Goal: Transaction & Acquisition: Purchase product/service

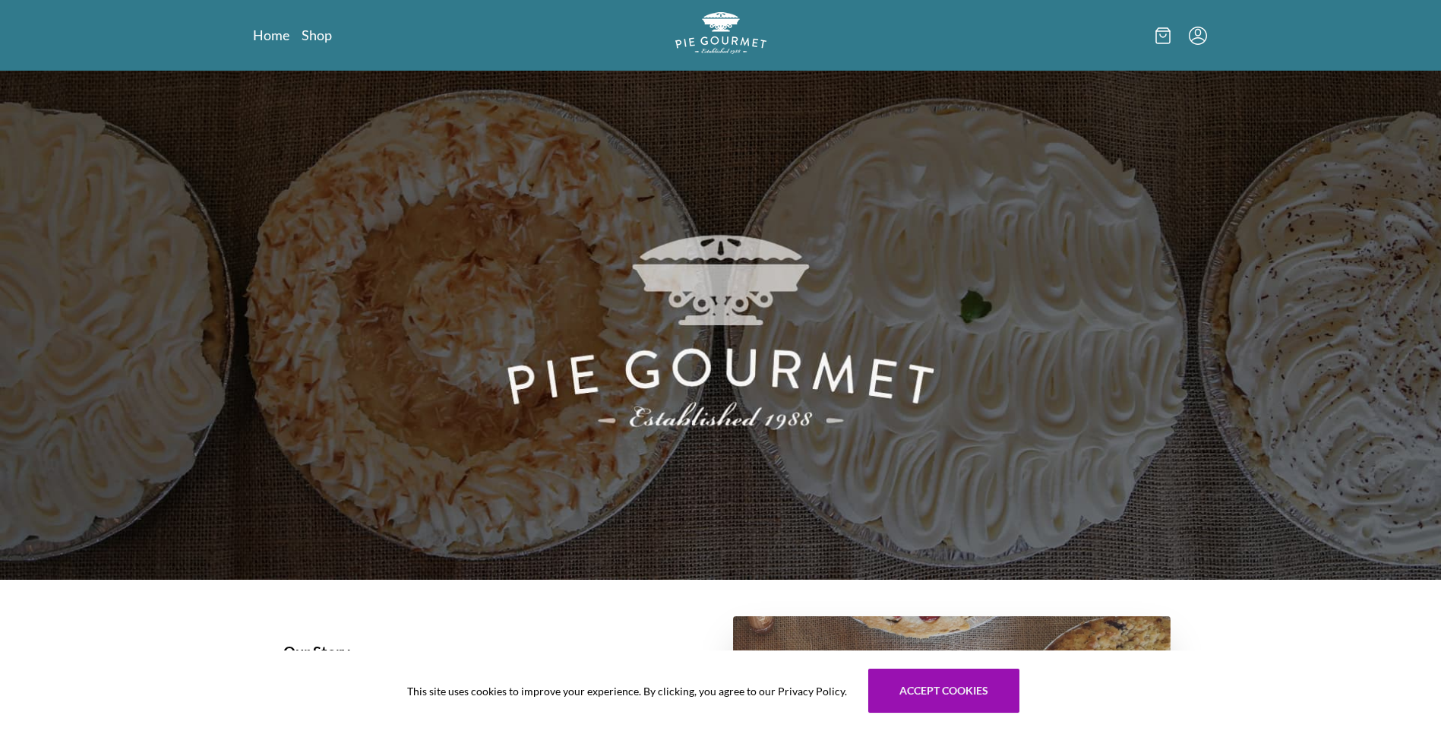
click at [336, 344] on img at bounding box center [720, 325] width 1441 height 509
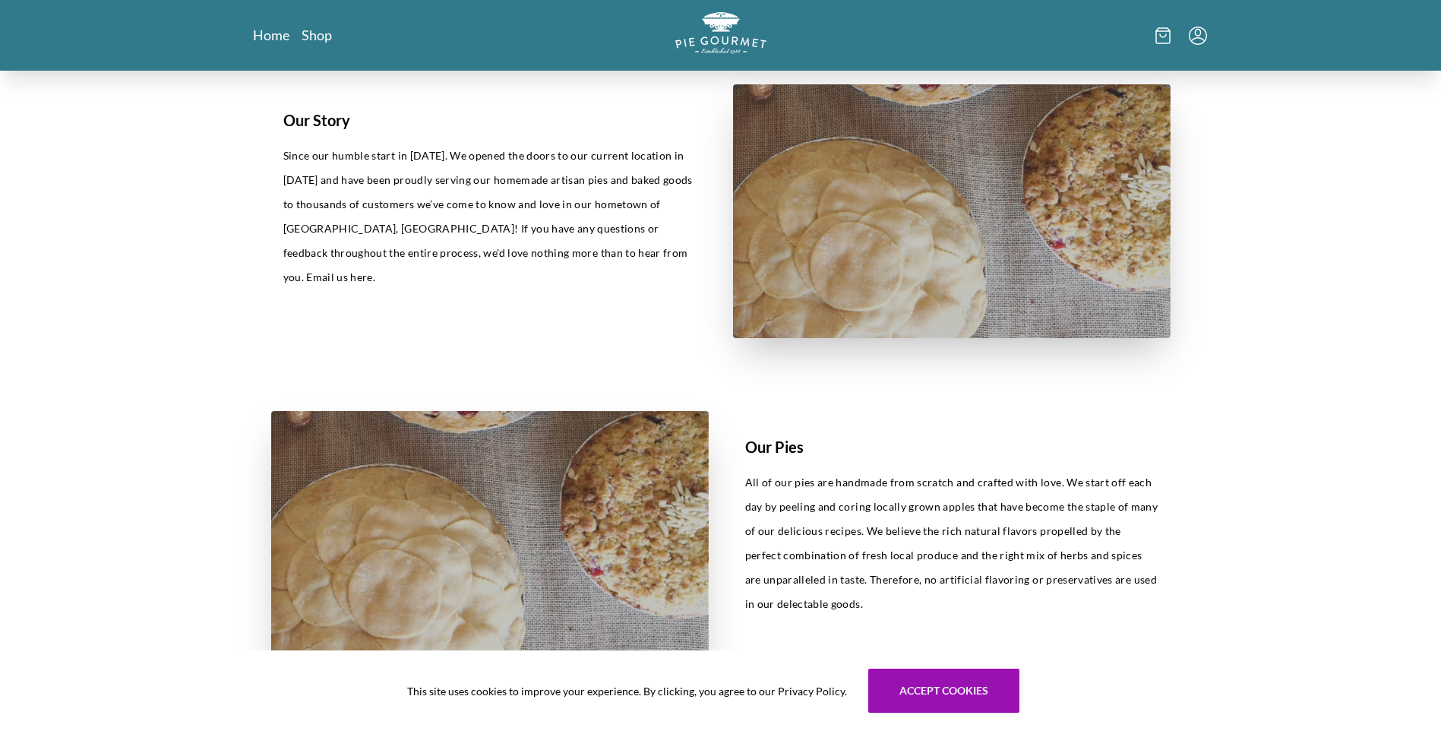
click at [164, 295] on div "Our Story Since our humble start in [DATE]. We opened the doors to our current …" at bounding box center [720, 699] width 1441 height 2320
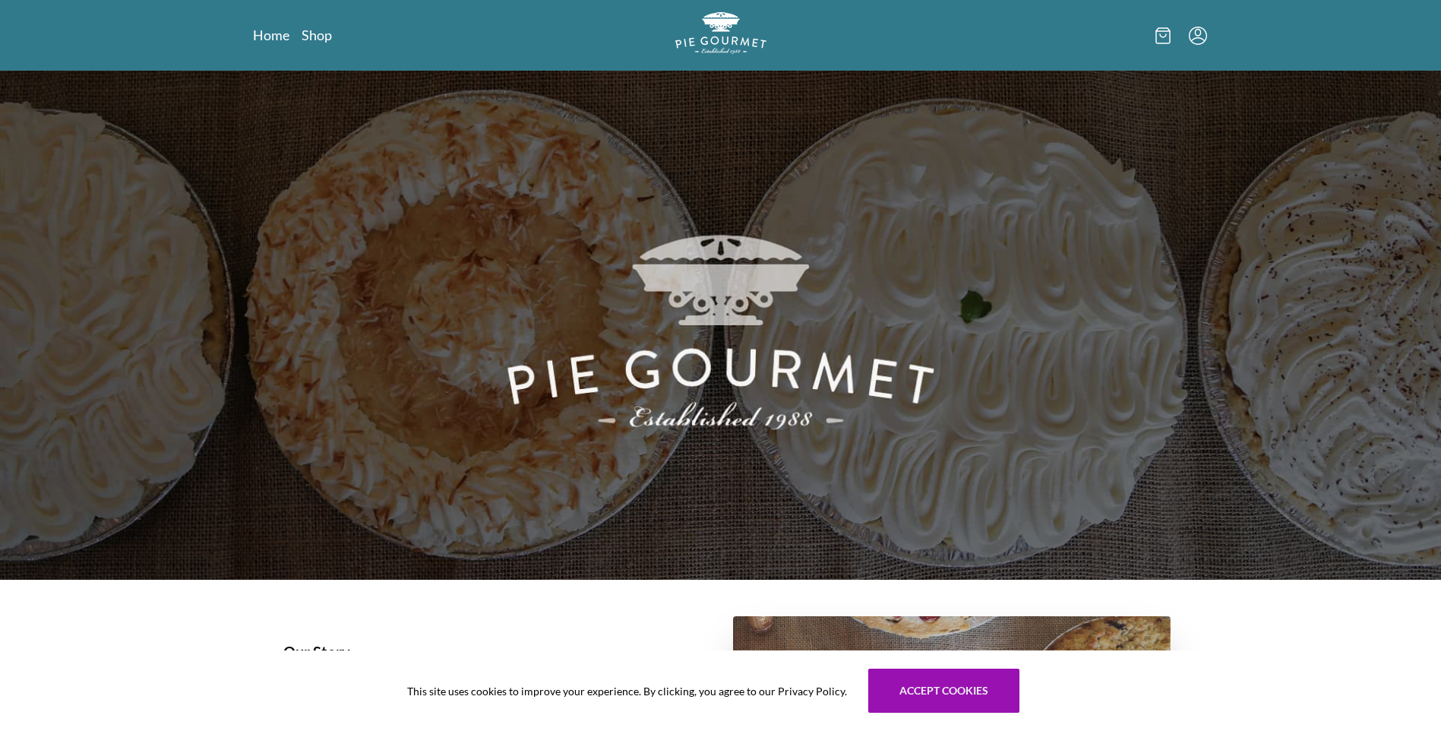
click at [164, 295] on img at bounding box center [720, 325] width 1441 height 509
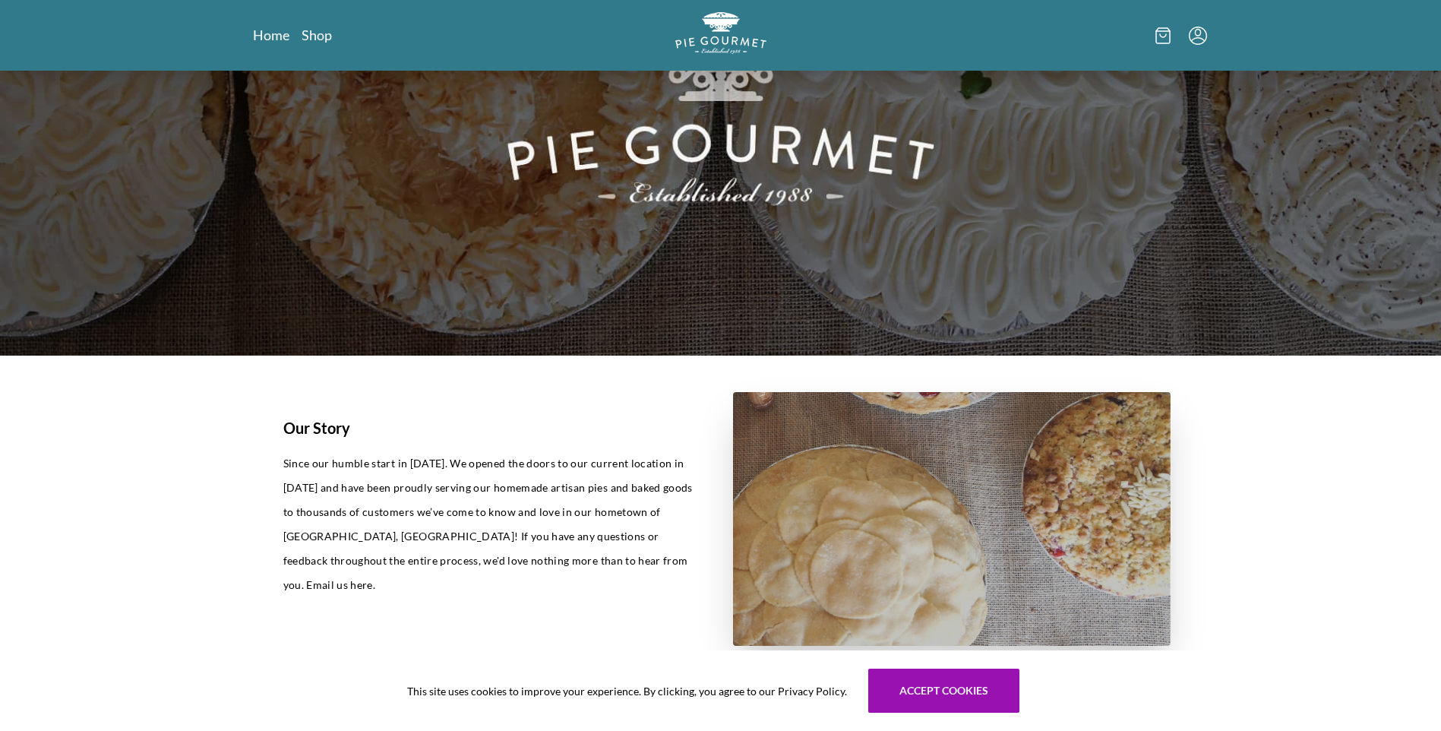
scroll to position [532, 0]
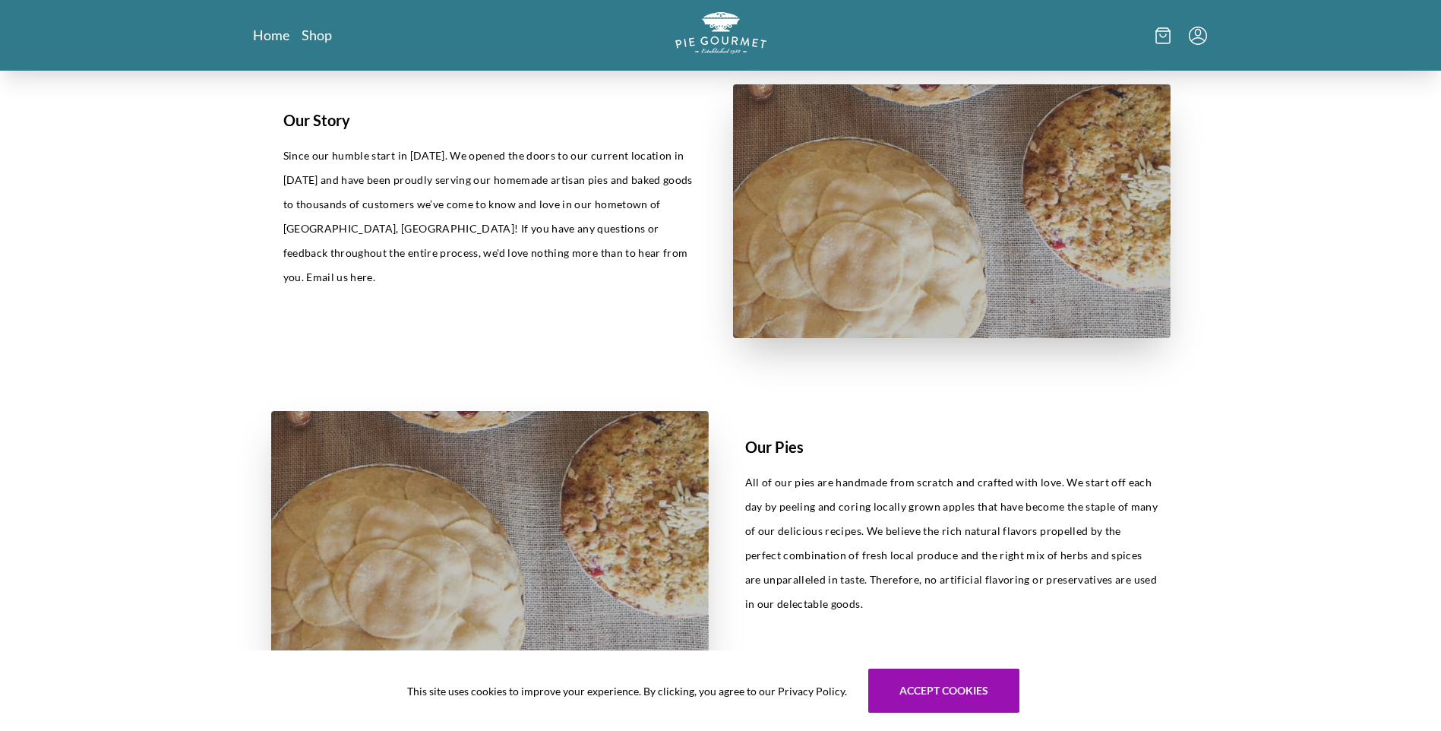
click at [164, 295] on div "Our Story Since our humble start in [DATE]. We opened the doors to our current …" at bounding box center [720, 699] width 1441 height 2320
click at [156, 343] on div "Our Story Since our humble start in [DATE]. We opened the doors to our current …" at bounding box center [720, 699] width 1441 height 2320
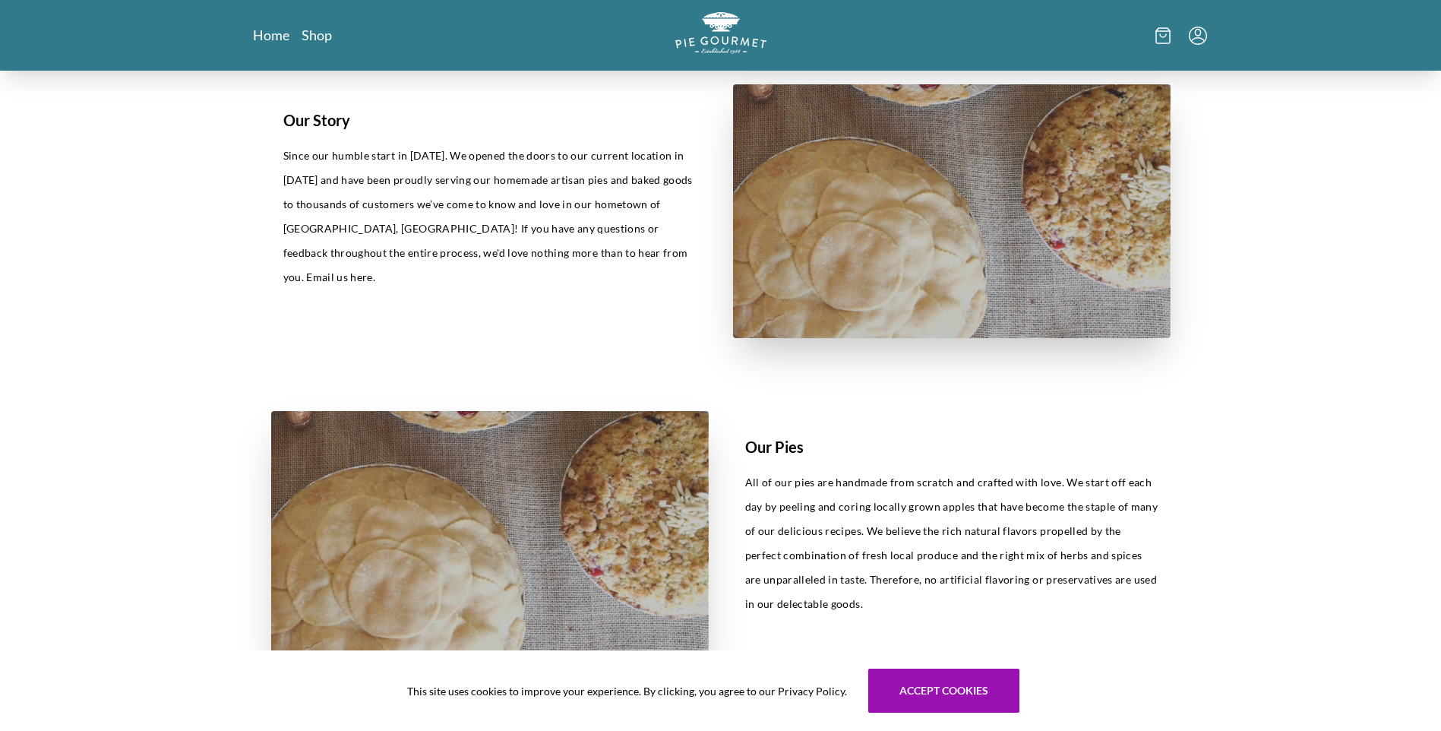
click at [156, 343] on div "Our Story Since our humble start in [DATE]. We opened the doors to our current …" at bounding box center [720, 699] width 1441 height 2320
click at [155, 340] on div "Our Story Since our humble start in [DATE]. We opened the doors to our current …" at bounding box center [720, 699] width 1441 height 2320
click at [155, 342] on div "Our Story Since our humble start in [DATE]. We opened the doors to our current …" at bounding box center [720, 699] width 1441 height 2320
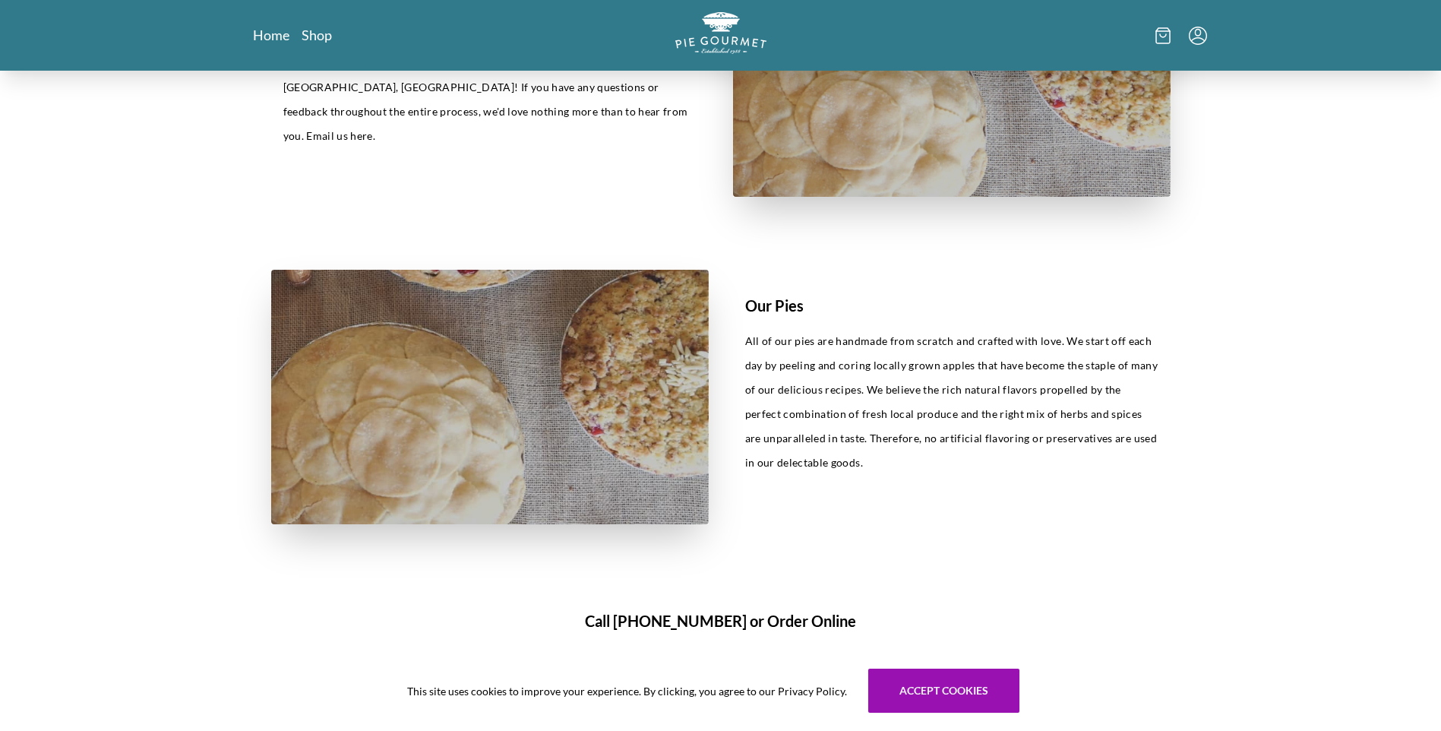
scroll to position [1063, 0]
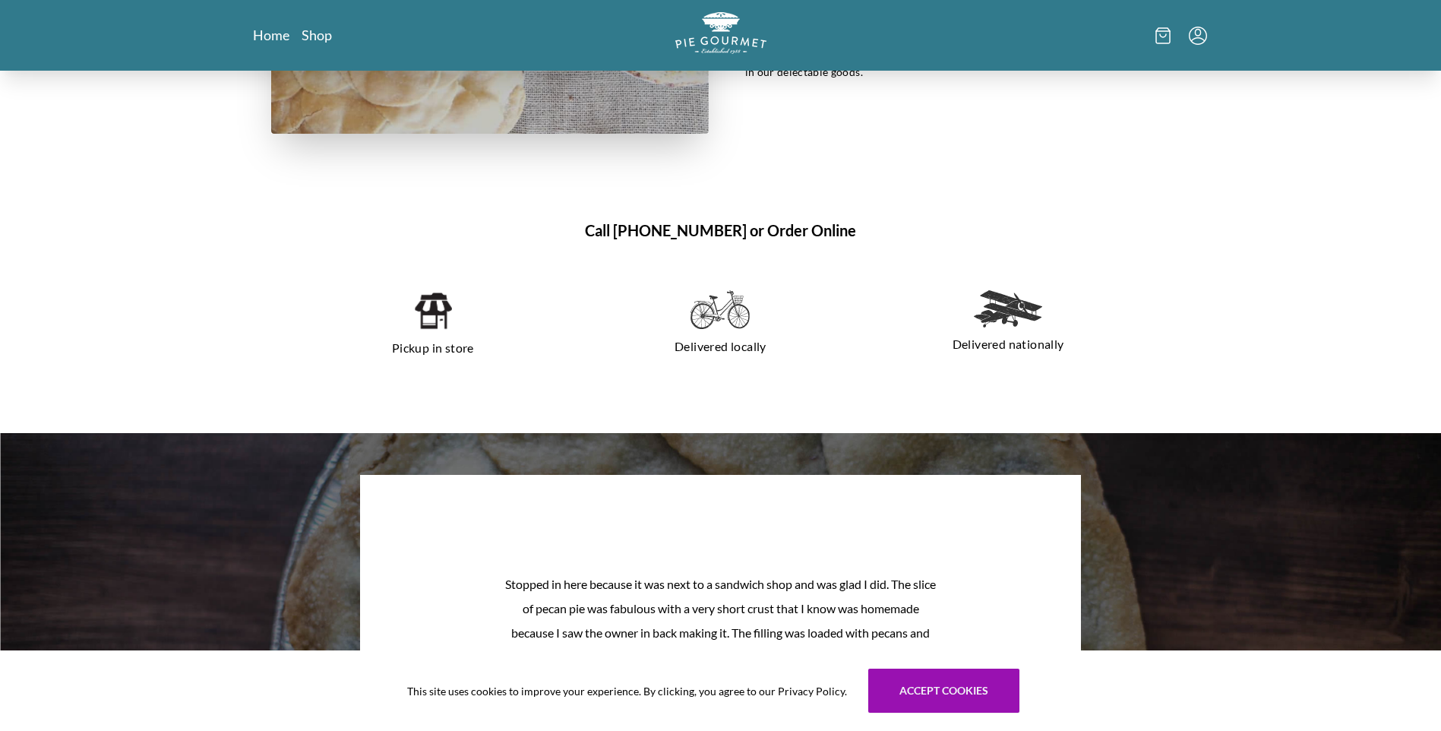
click at [155, 342] on div "Our Story Since our humble start in [DATE]. We opened the doors to our current …" at bounding box center [720, 167] width 1441 height 2320
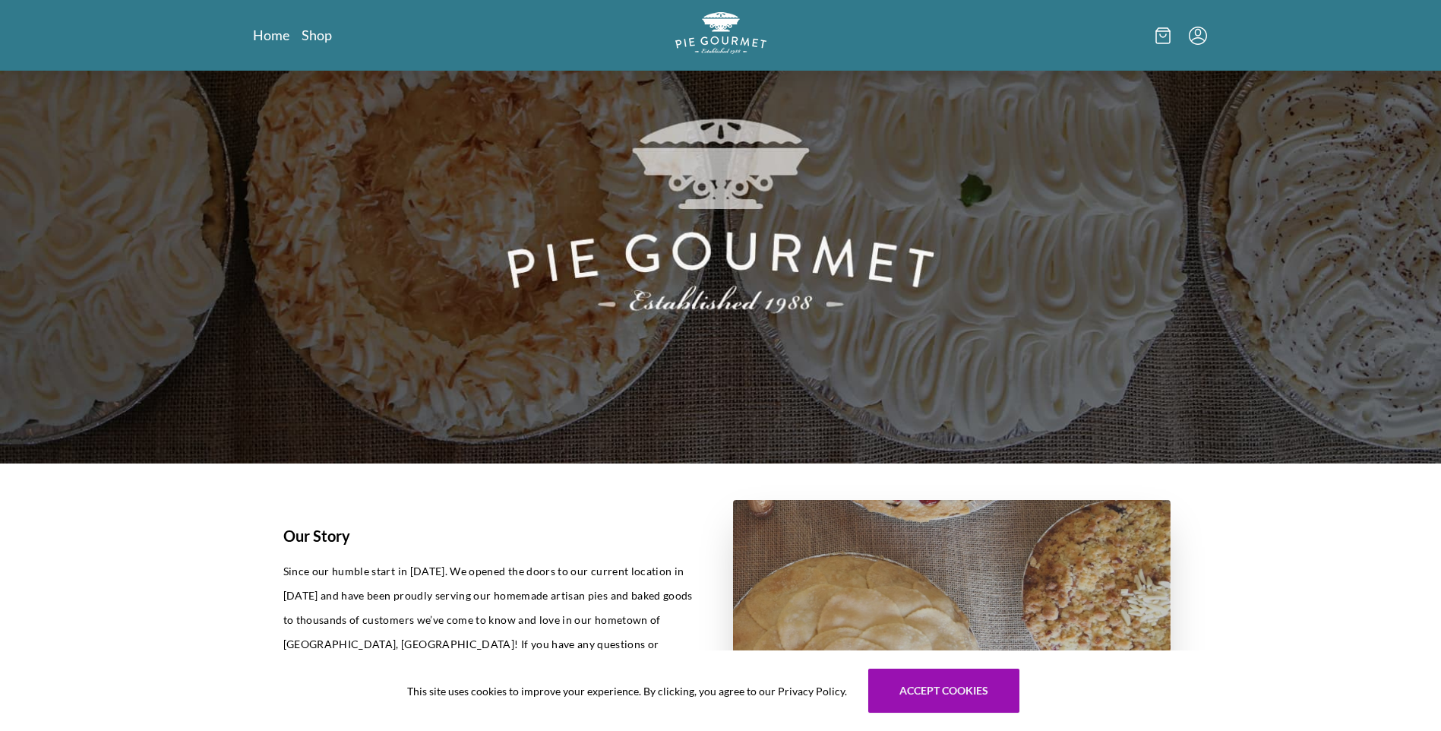
scroll to position [0, 0]
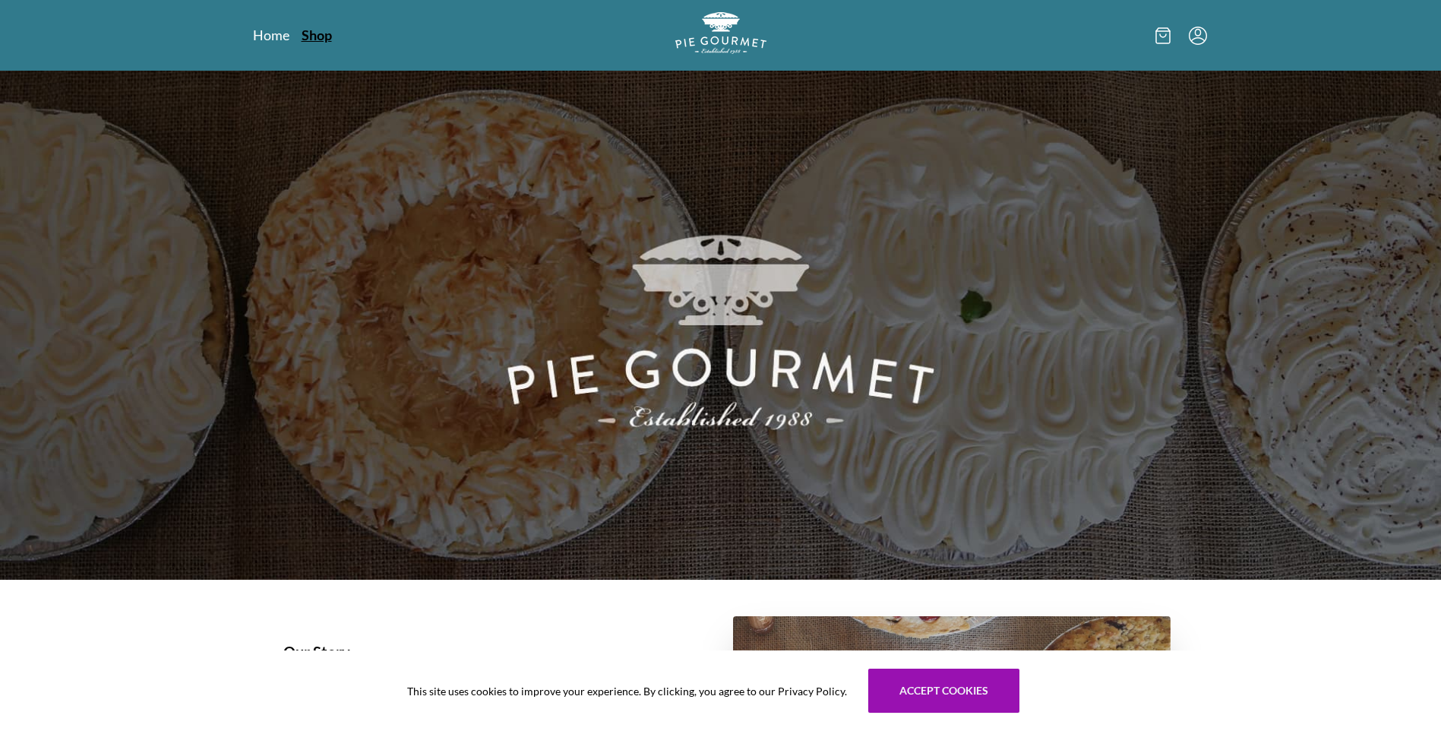
click at [320, 30] on link "Shop" at bounding box center [316, 35] width 30 height 18
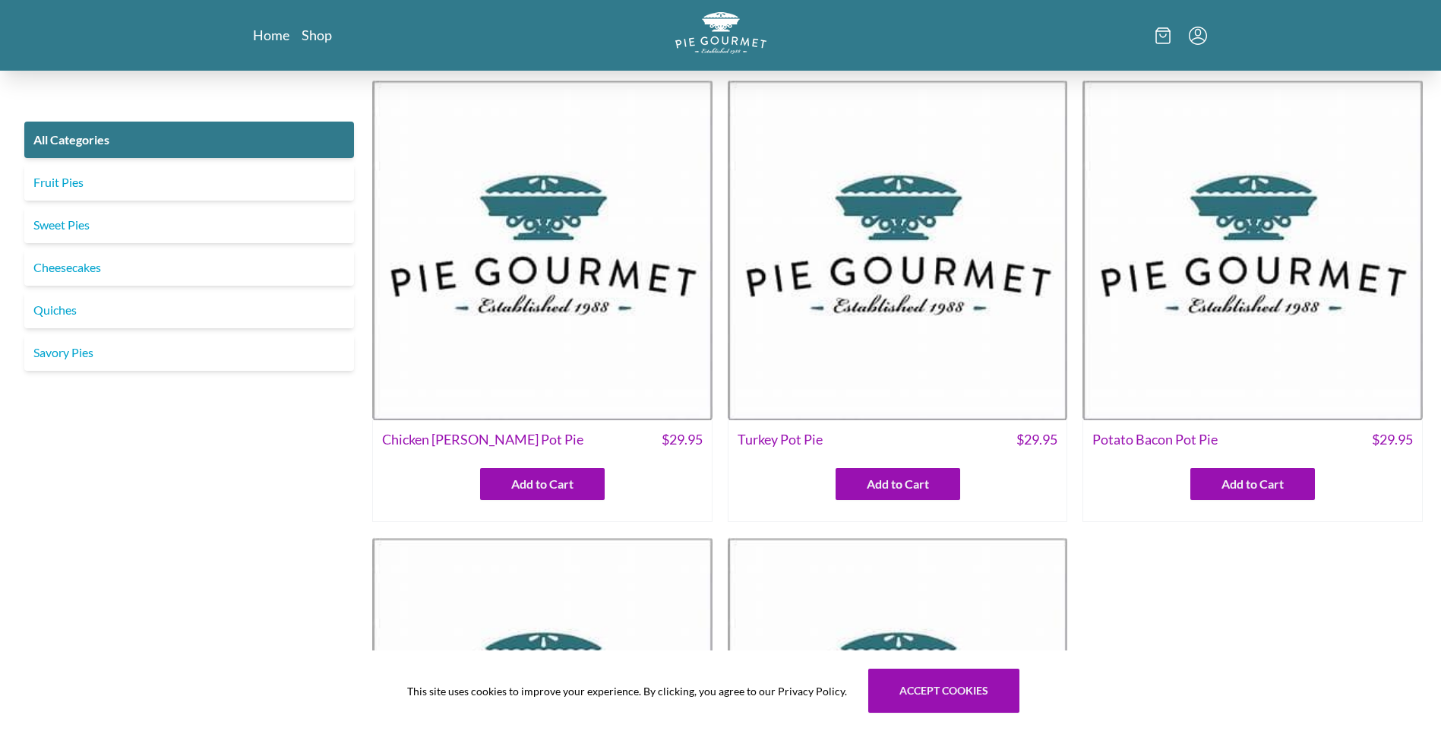
click at [507, 30] on nav "Home Shop" at bounding box center [406, 35] width 306 height 19
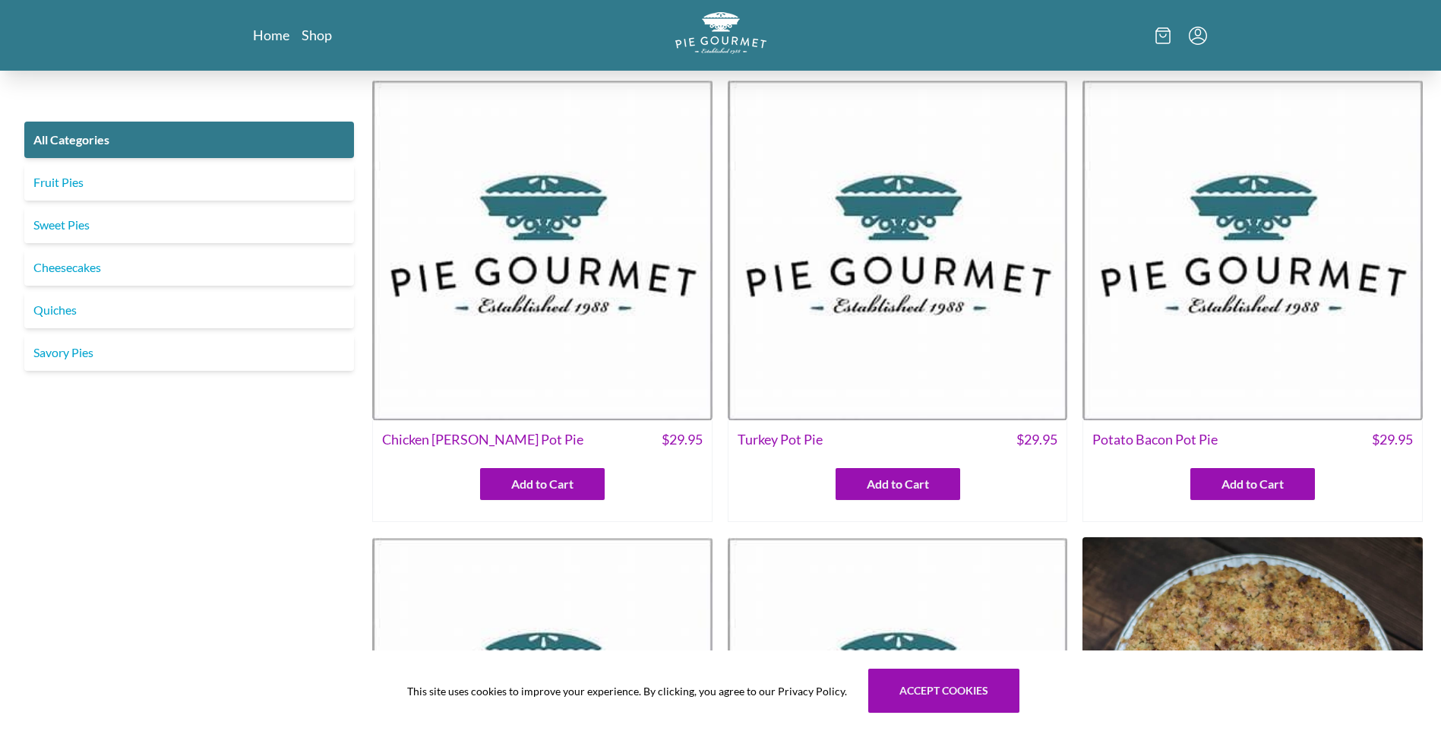
click at [507, 30] on nav "Home Shop" at bounding box center [406, 35] width 306 height 19
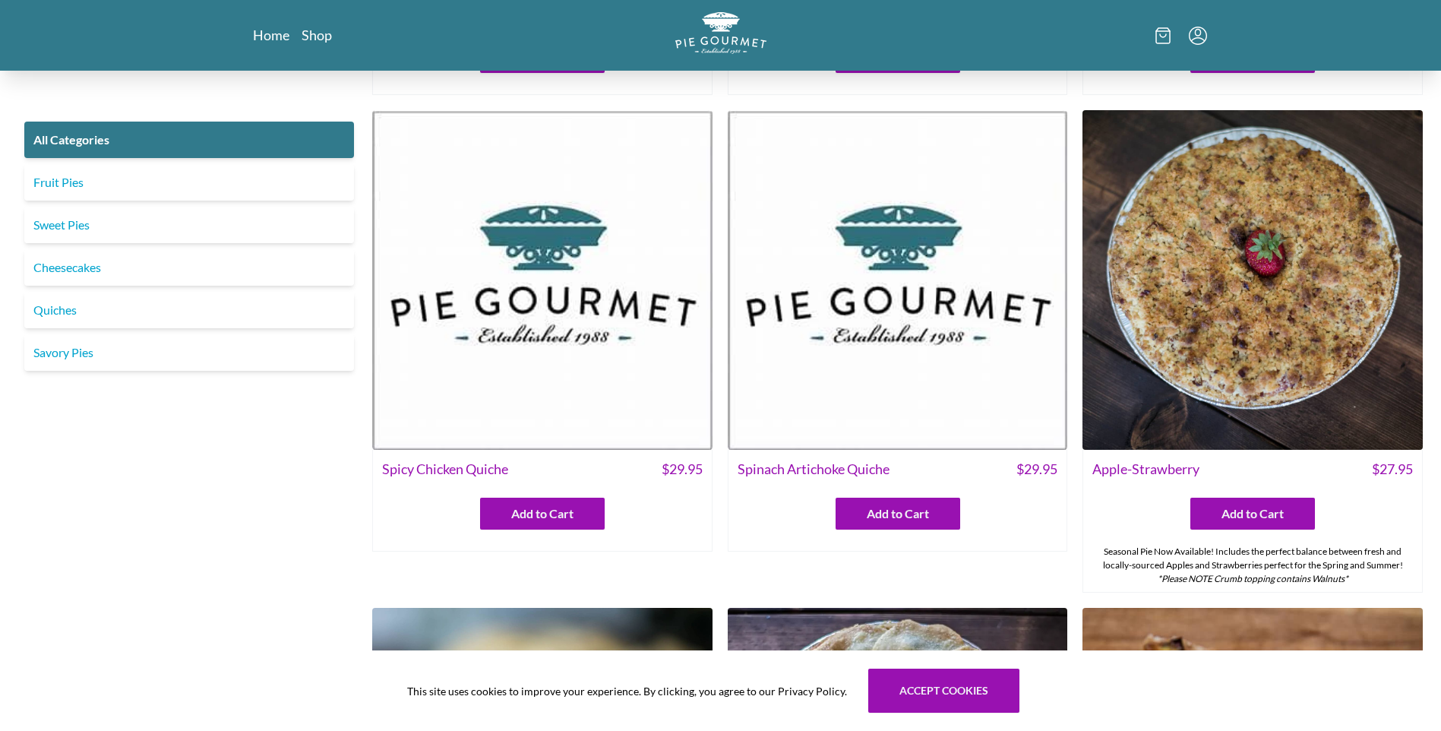
scroll to position [456, 0]
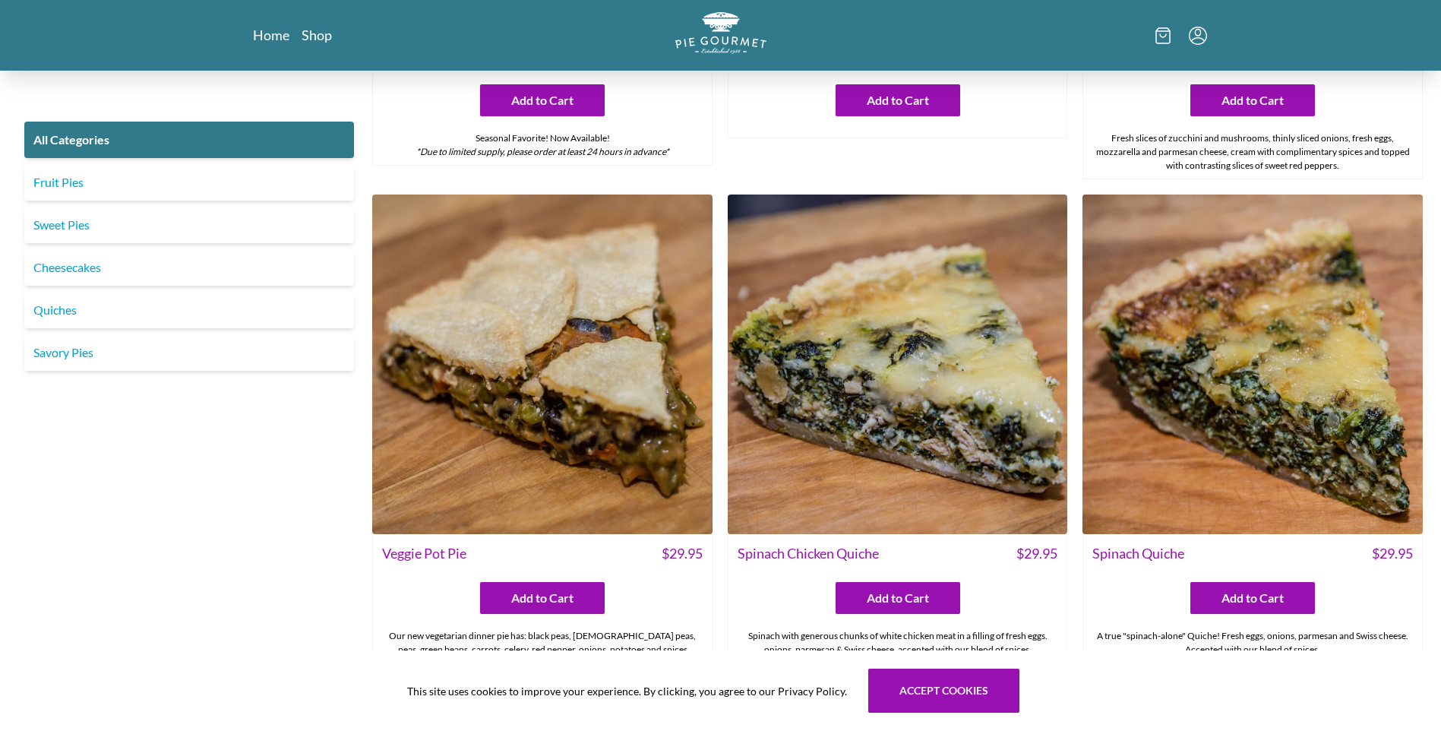
scroll to position [1367, 0]
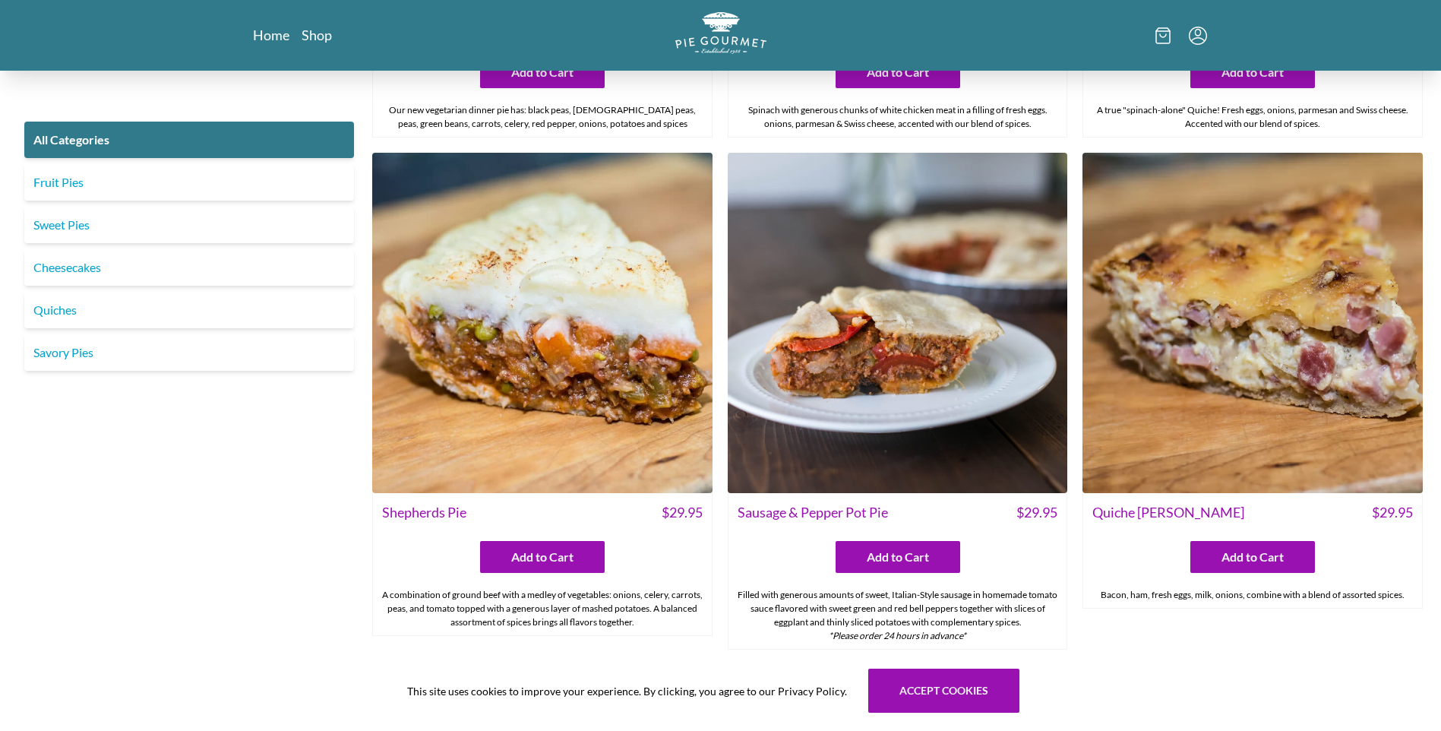
scroll to position [1899, 0]
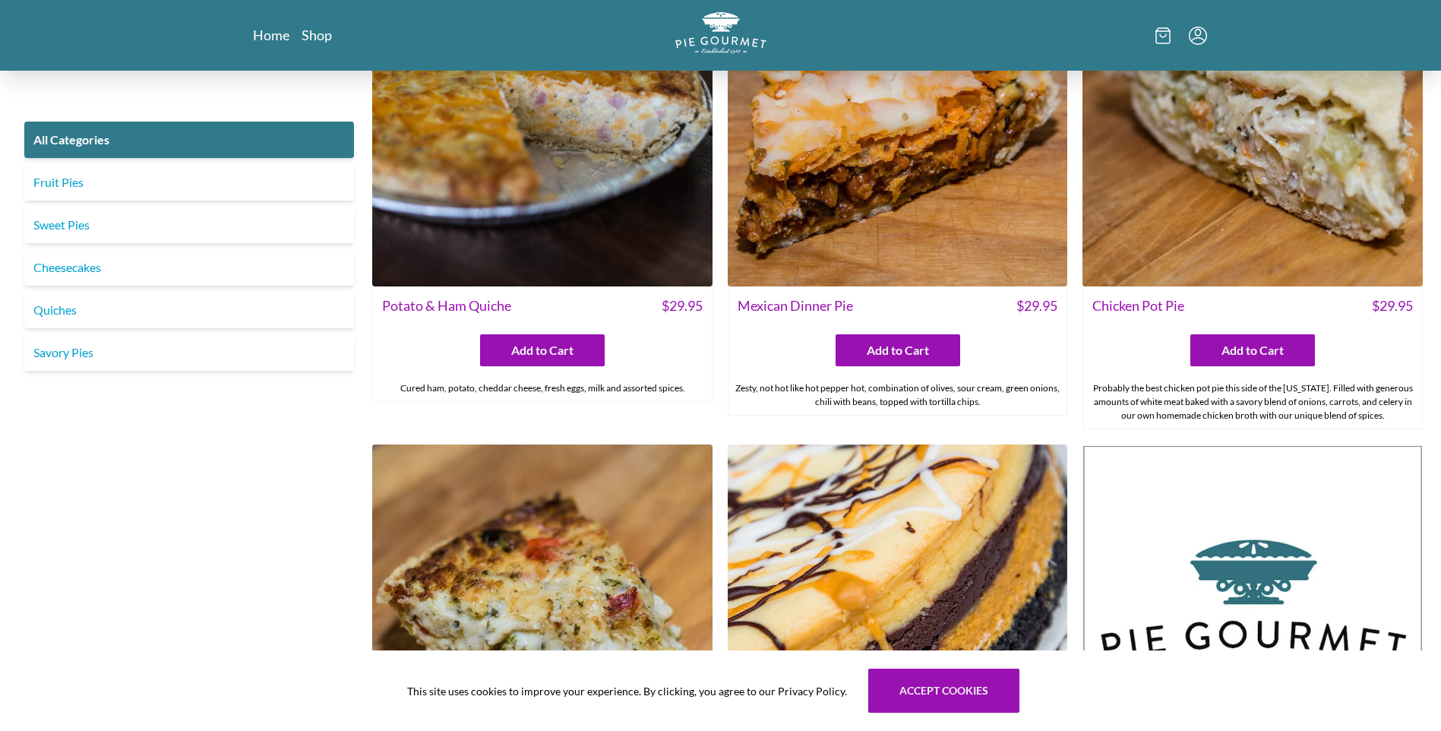
click at [296, 494] on div "All Categories Fruit Pies Sweet Pies Cheesecakes Quiches Savory Pies" at bounding box center [189, 658] width 342 height 6321
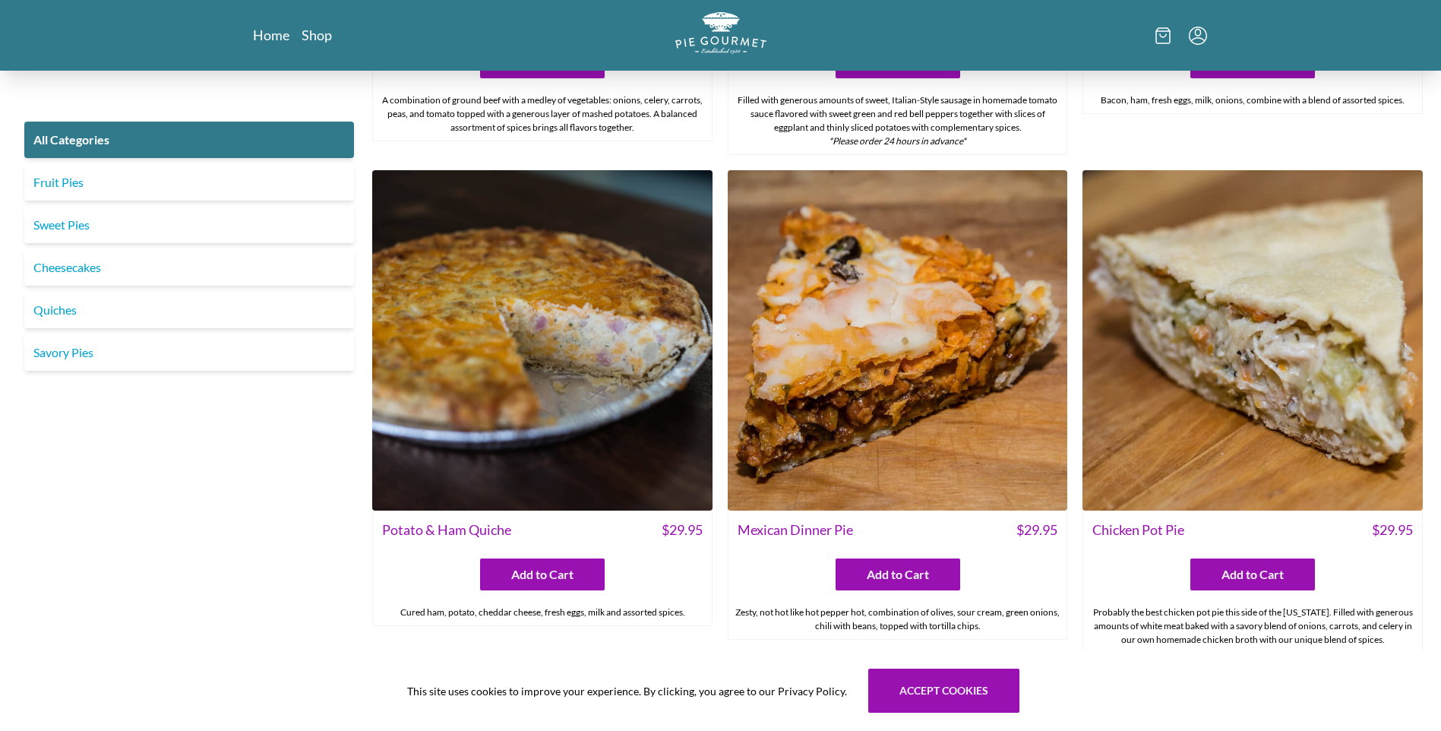
scroll to position [2354, 0]
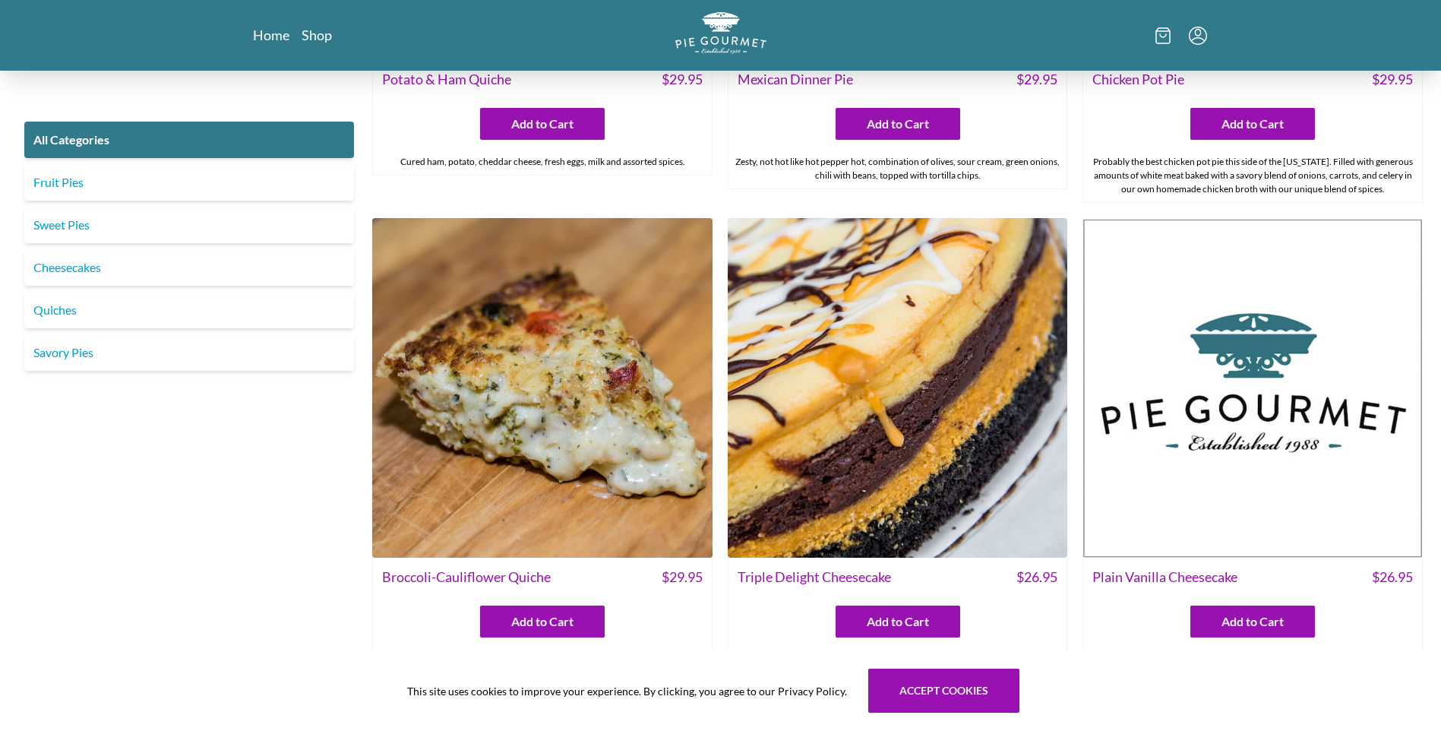
scroll to position [2810, 0]
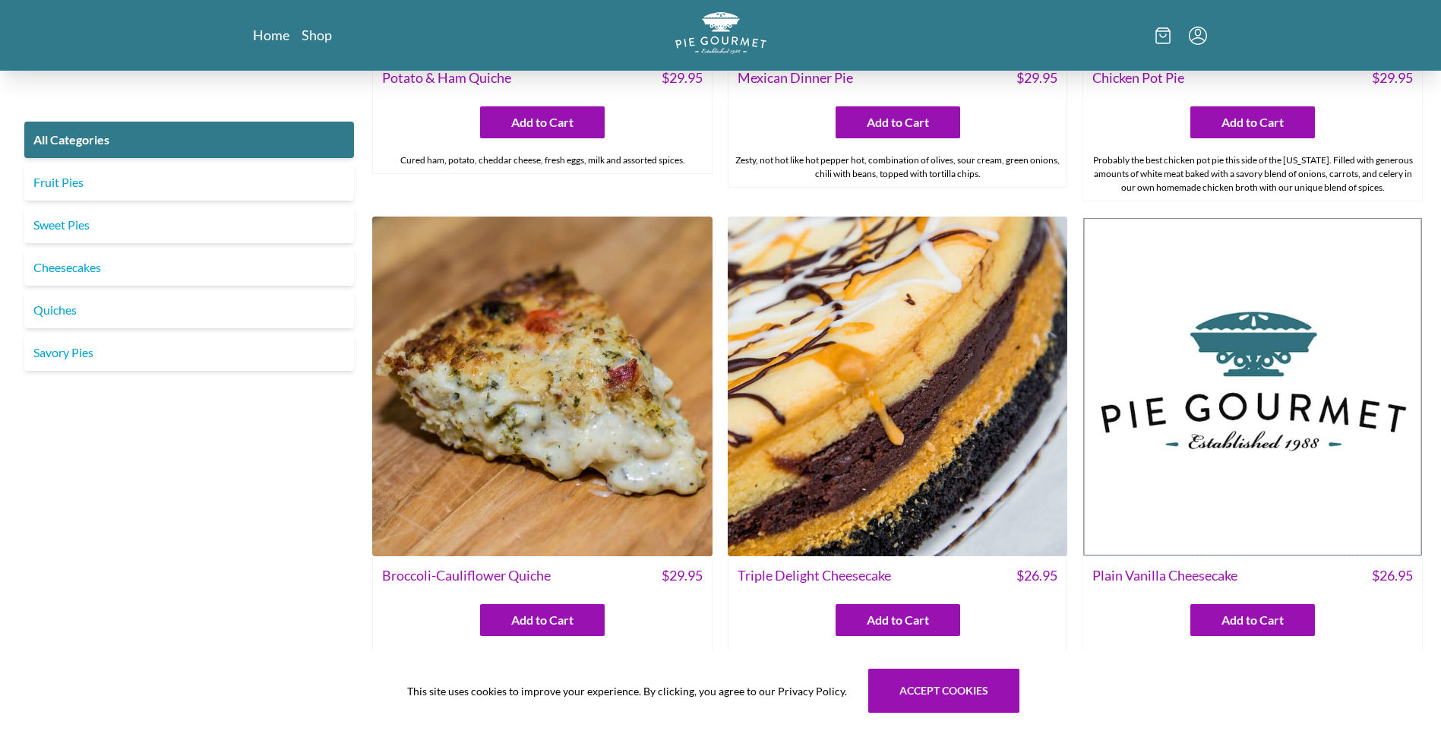
click at [296, 494] on div "All Categories Fruit Pies Sweet Pies Cheesecakes Quiches Savory Pies" at bounding box center [189, 430] width 342 height 6321
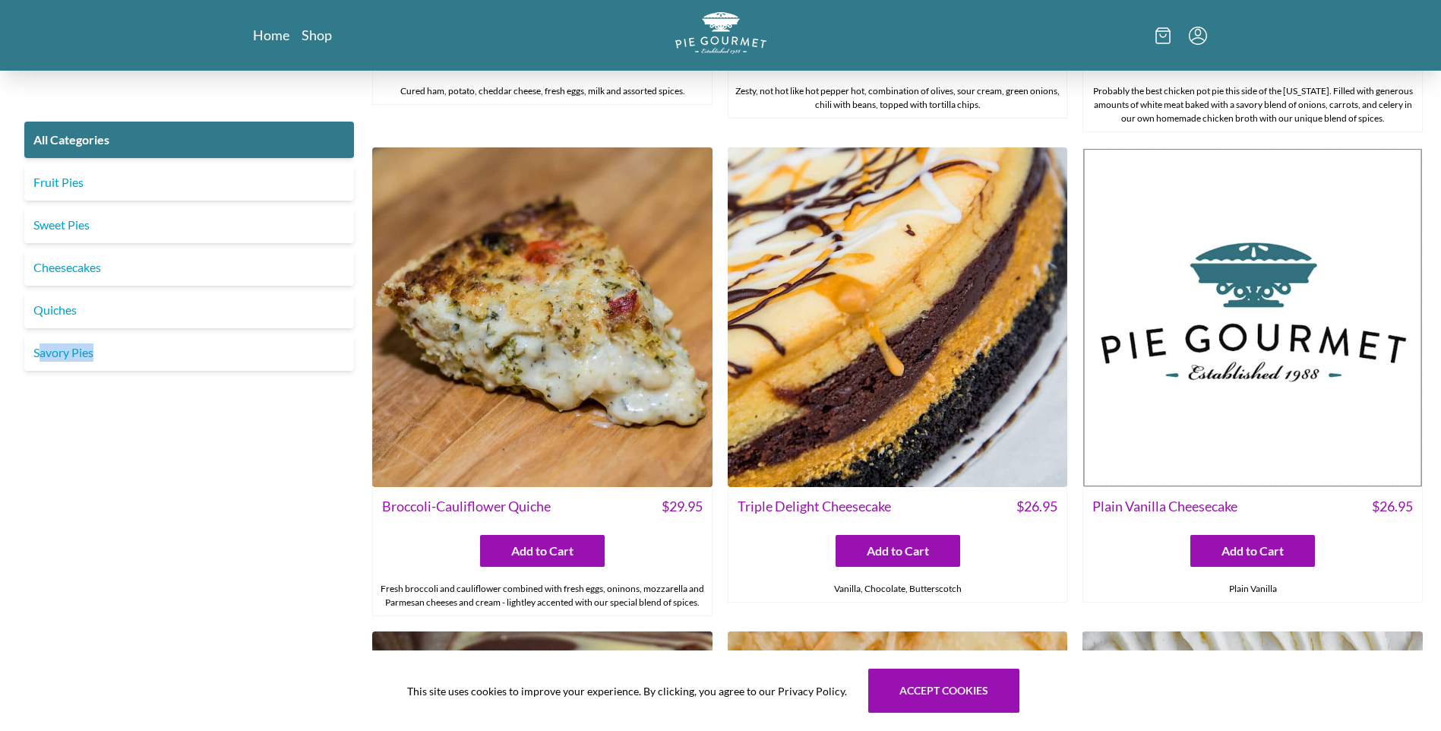
scroll to position [3341, 0]
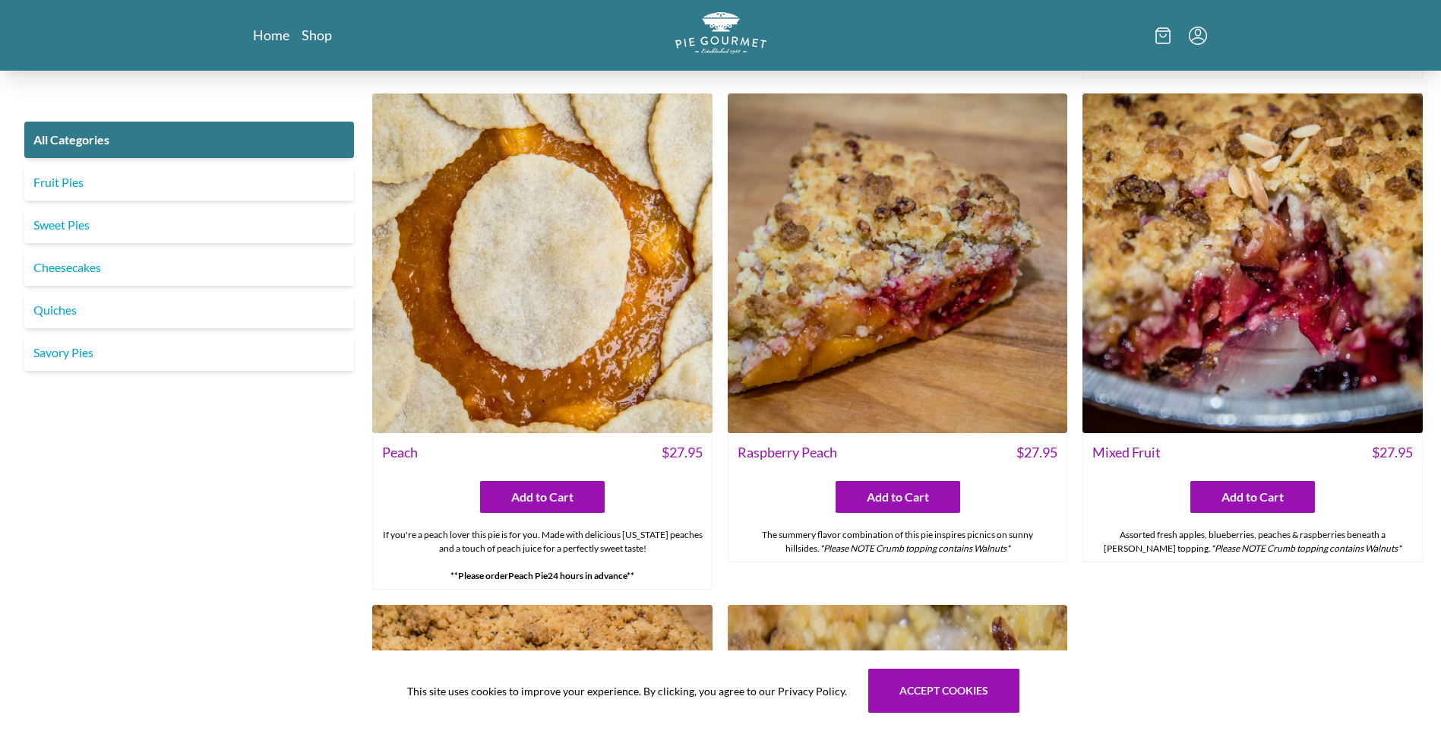
scroll to position [5316, 0]
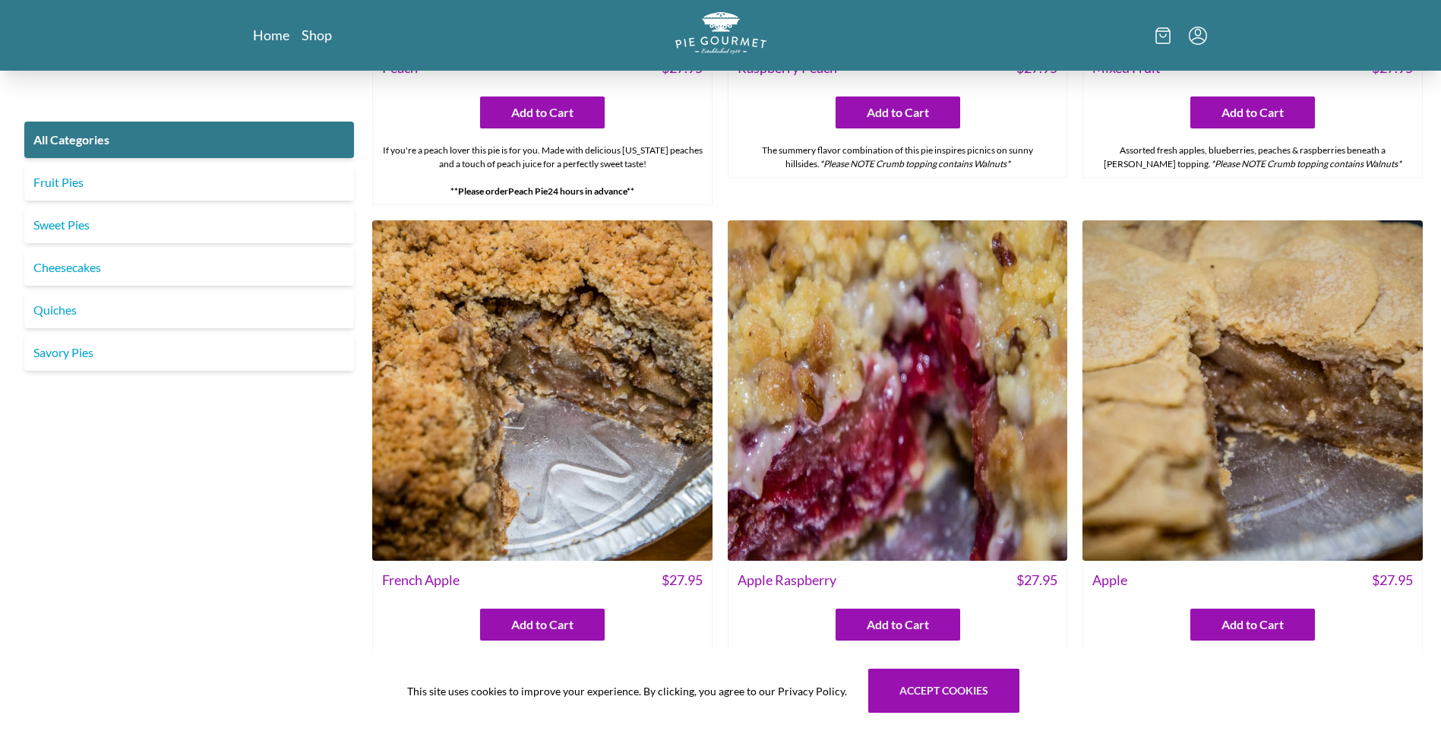
scroll to position [5544, 0]
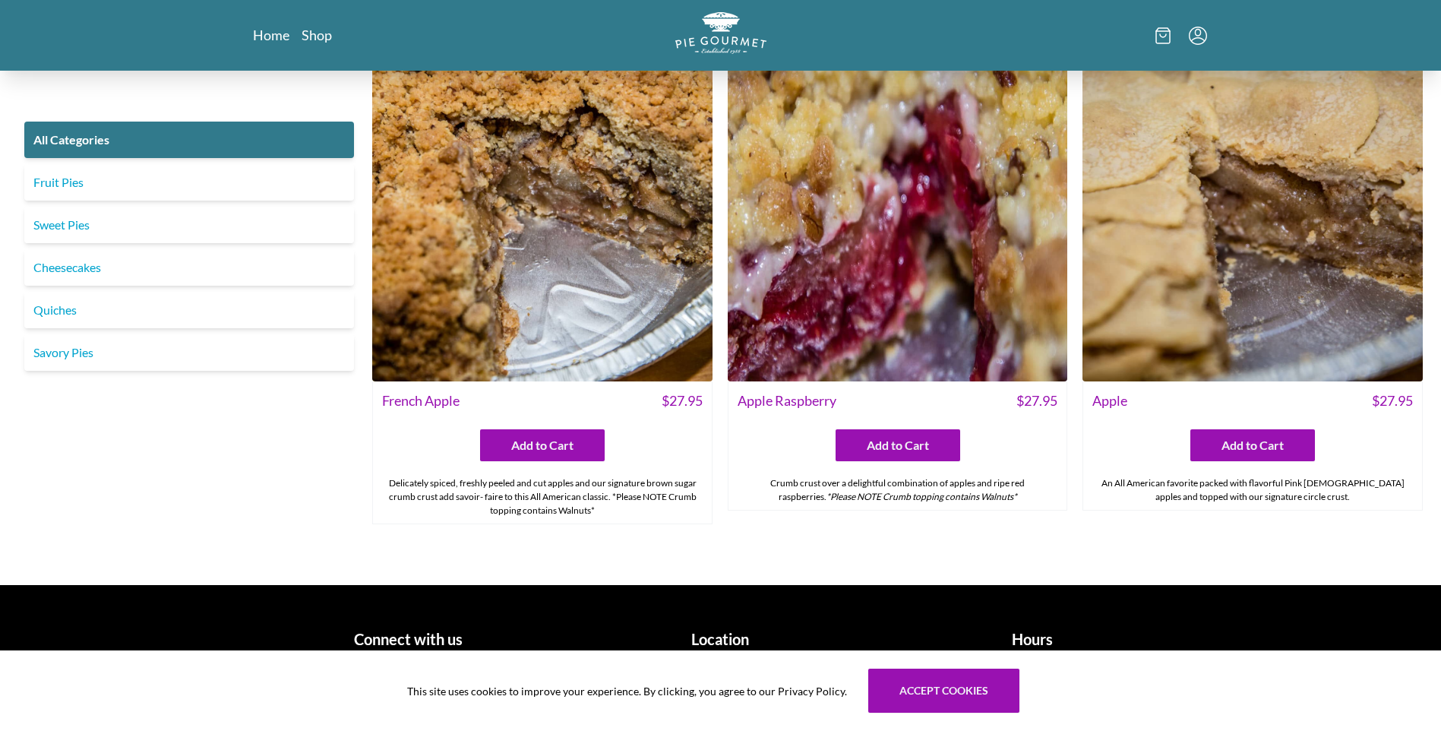
scroll to position [5886, 0]
